Goal: Find specific page/section: Find specific page/section

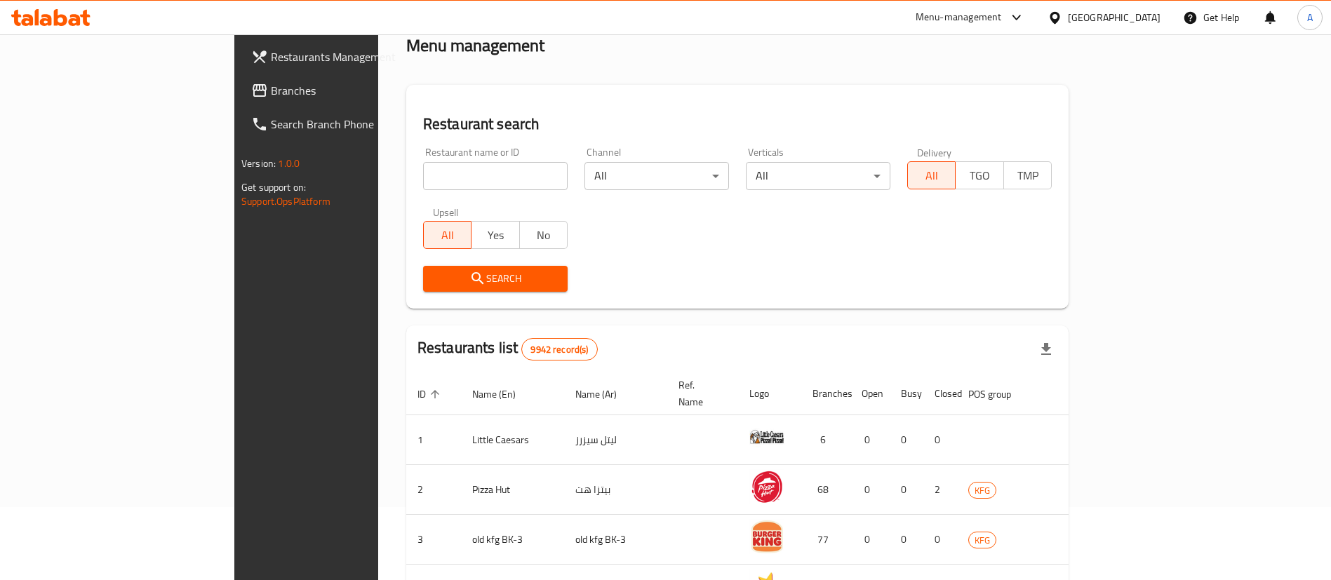
scroll to position [105, 0]
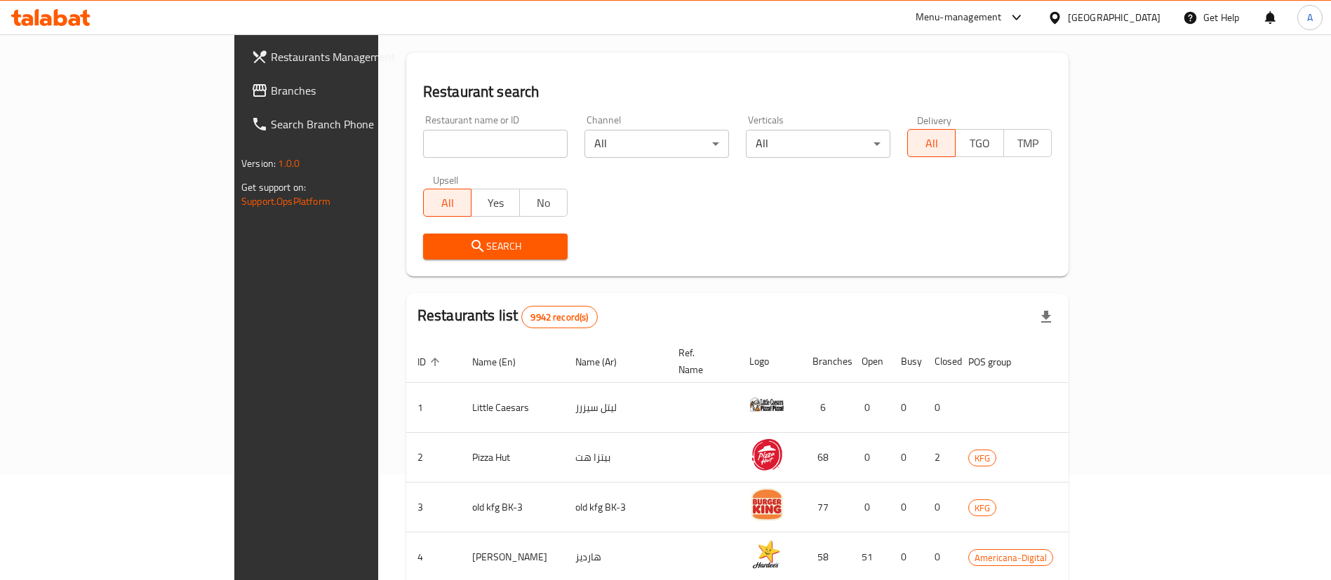
click at [453, 143] on input "search" at bounding box center [495, 144] width 145 height 28
type input "little ruby"
click button "Search" at bounding box center [495, 247] width 145 height 26
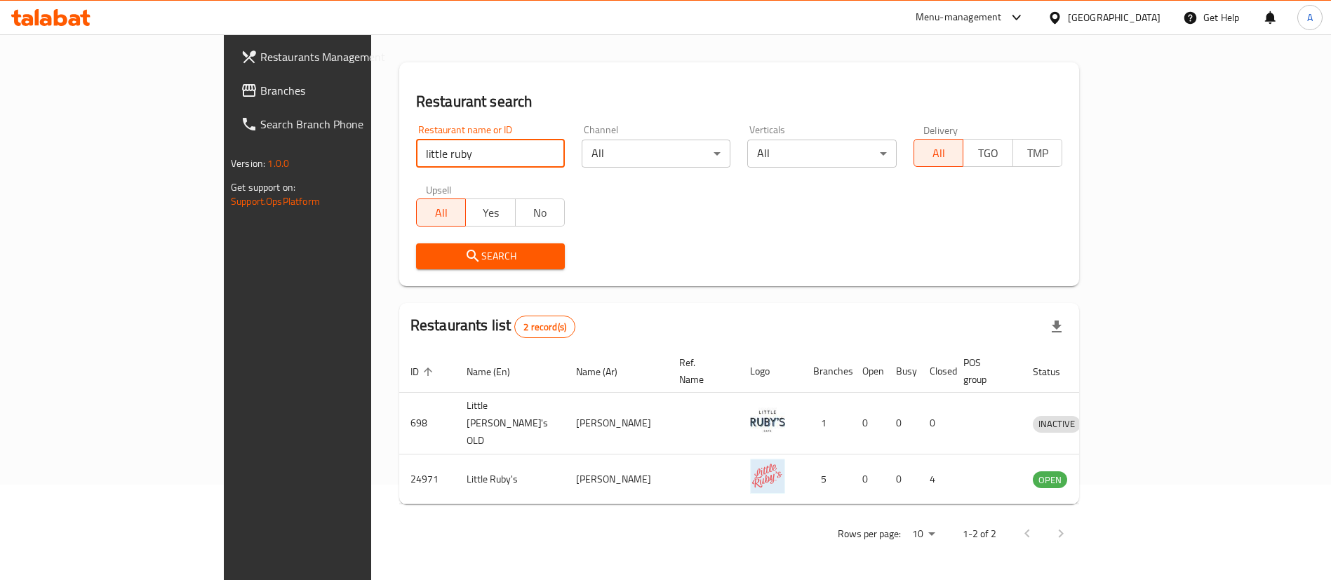
scroll to position [68, 0]
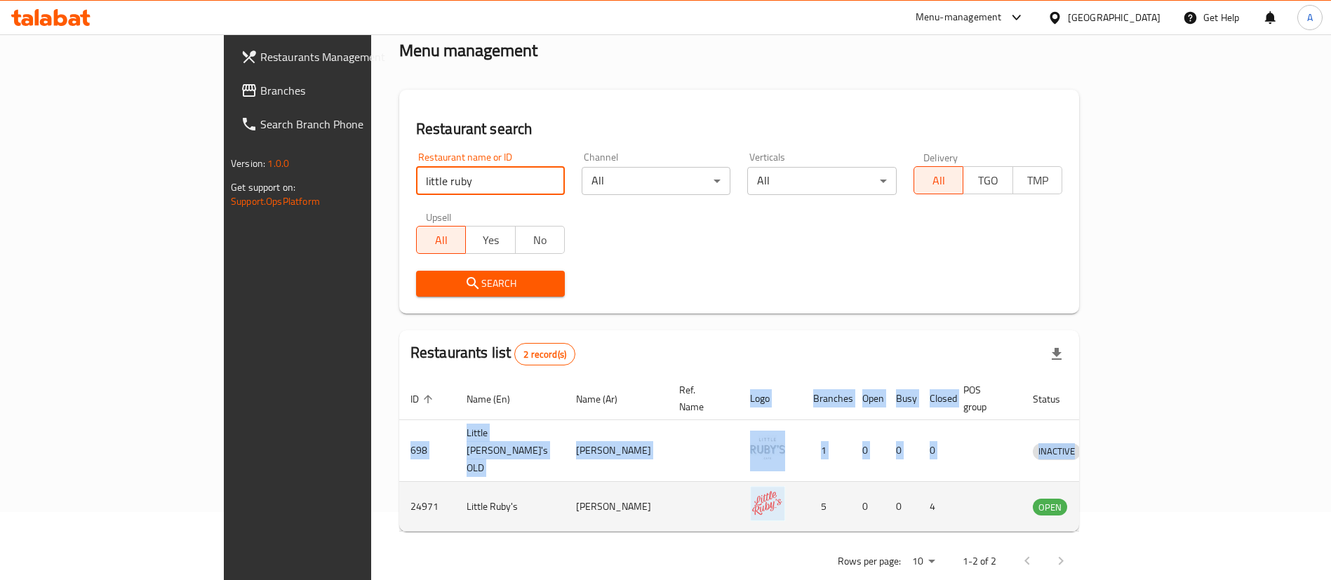
click at [371, 490] on div "Home / Menu management Menu management Restaurant search Restaurant name or ID …" at bounding box center [739, 286] width 736 height 641
click at [399, 490] on td "24971" at bounding box center [427, 507] width 56 height 50
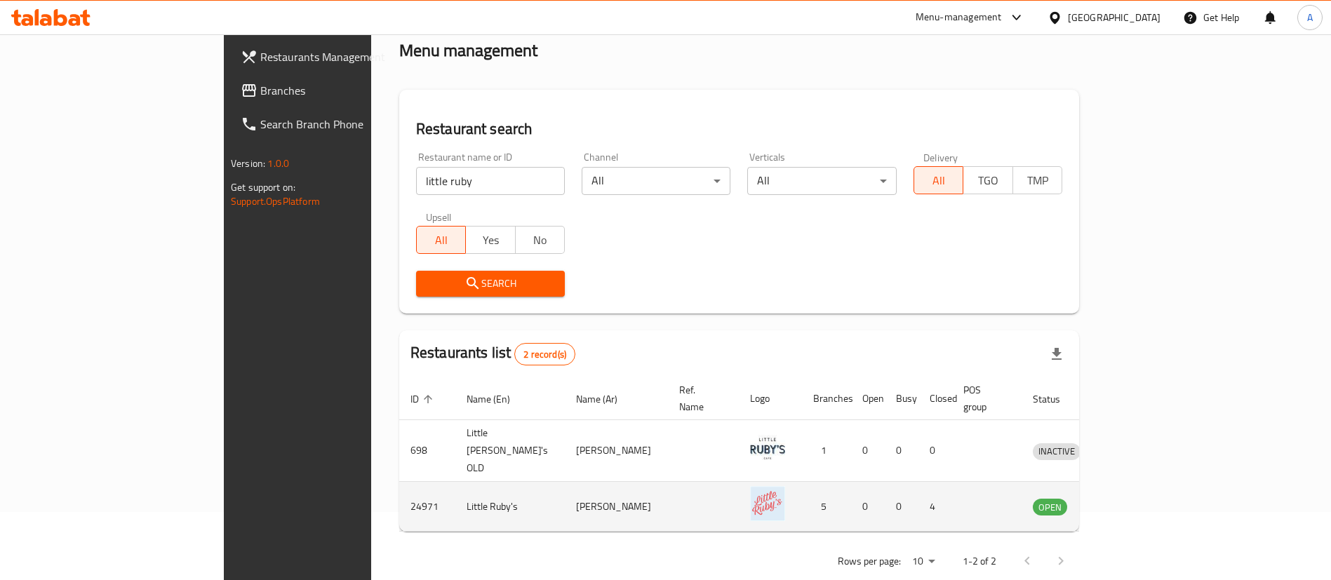
click at [399, 485] on td "24971" at bounding box center [427, 507] width 56 height 50
copy td "24971"
